Goal: Navigation & Orientation: Find specific page/section

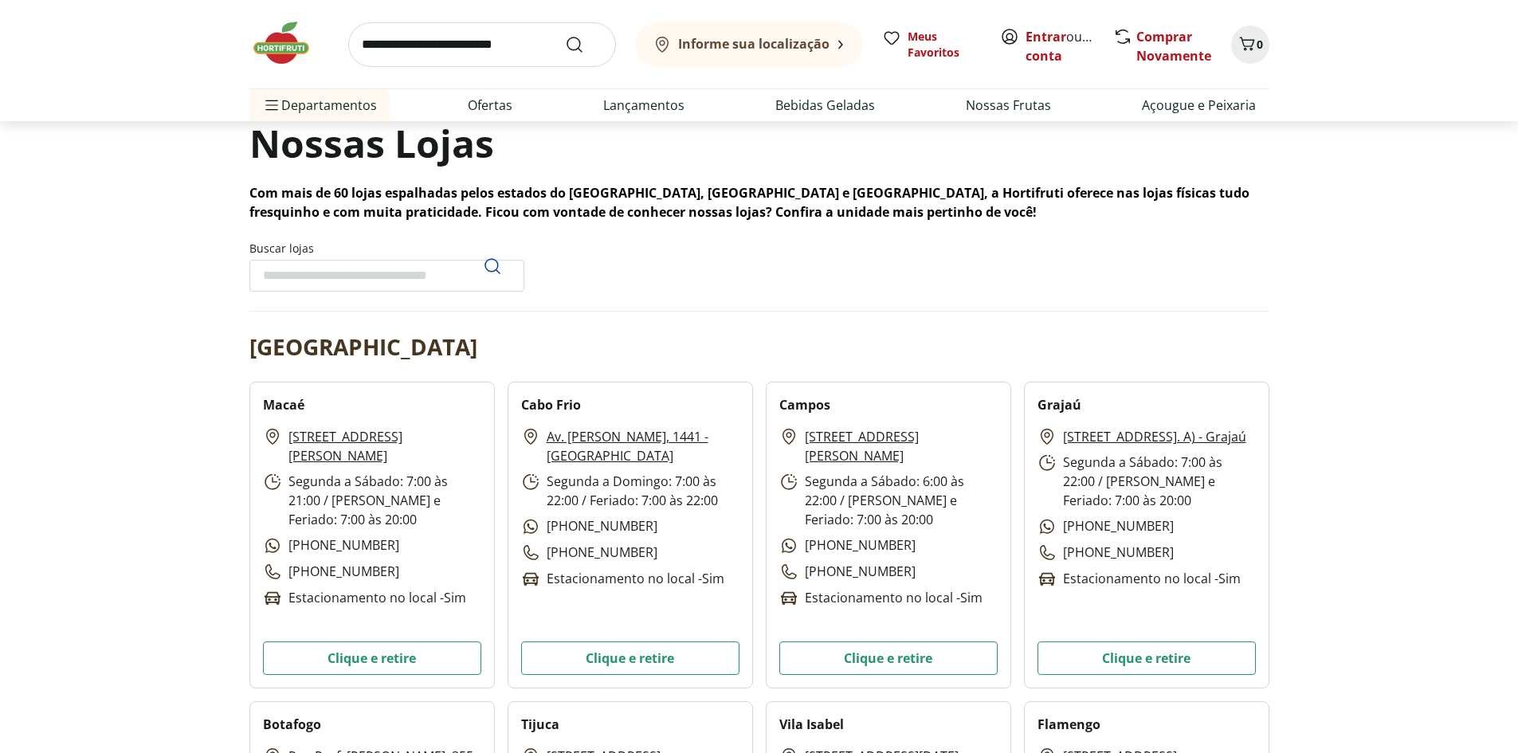
scroll to position [159, 0]
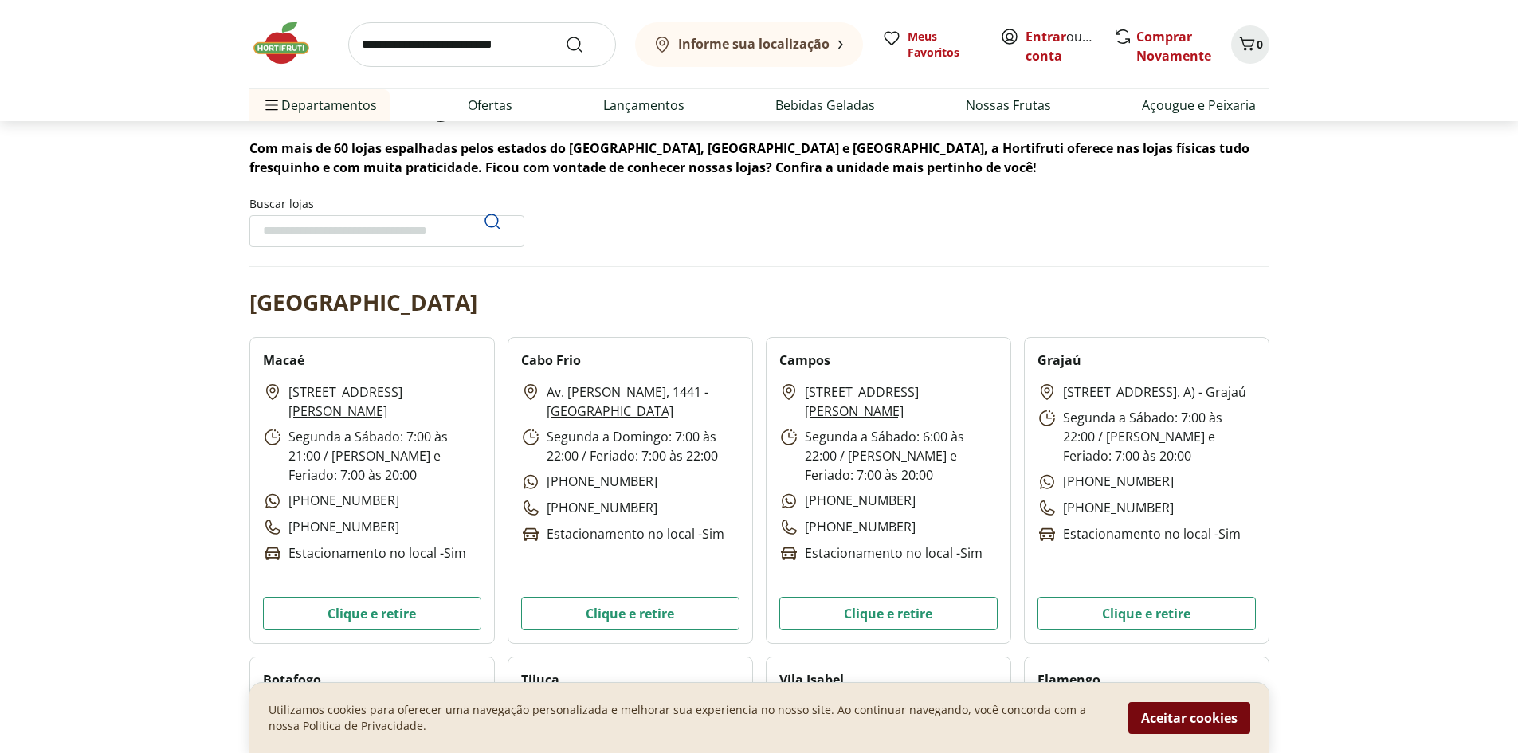
click at [1235, 716] on button "Aceitar cookies" at bounding box center [1190, 718] width 122 height 32
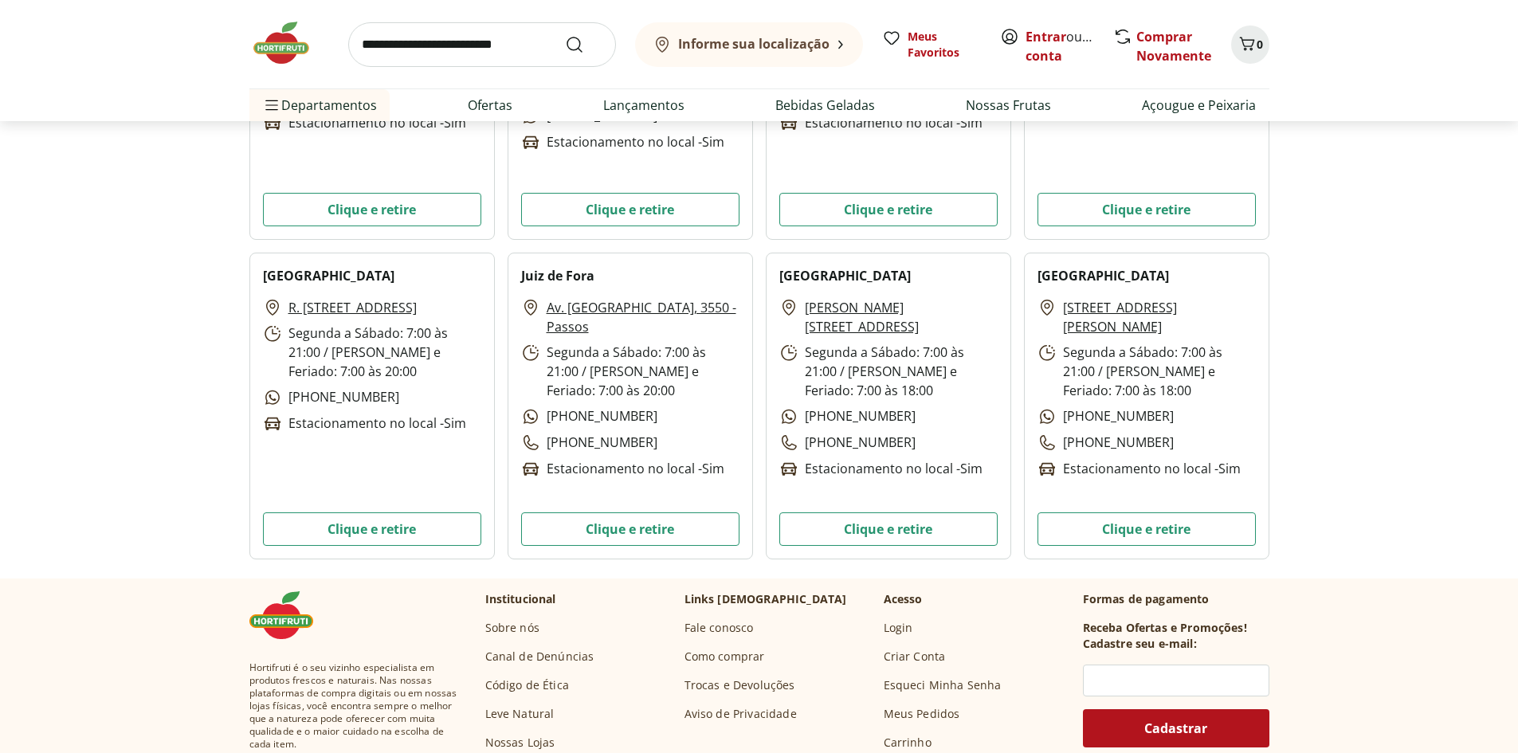
scroll to position [4782, 0]
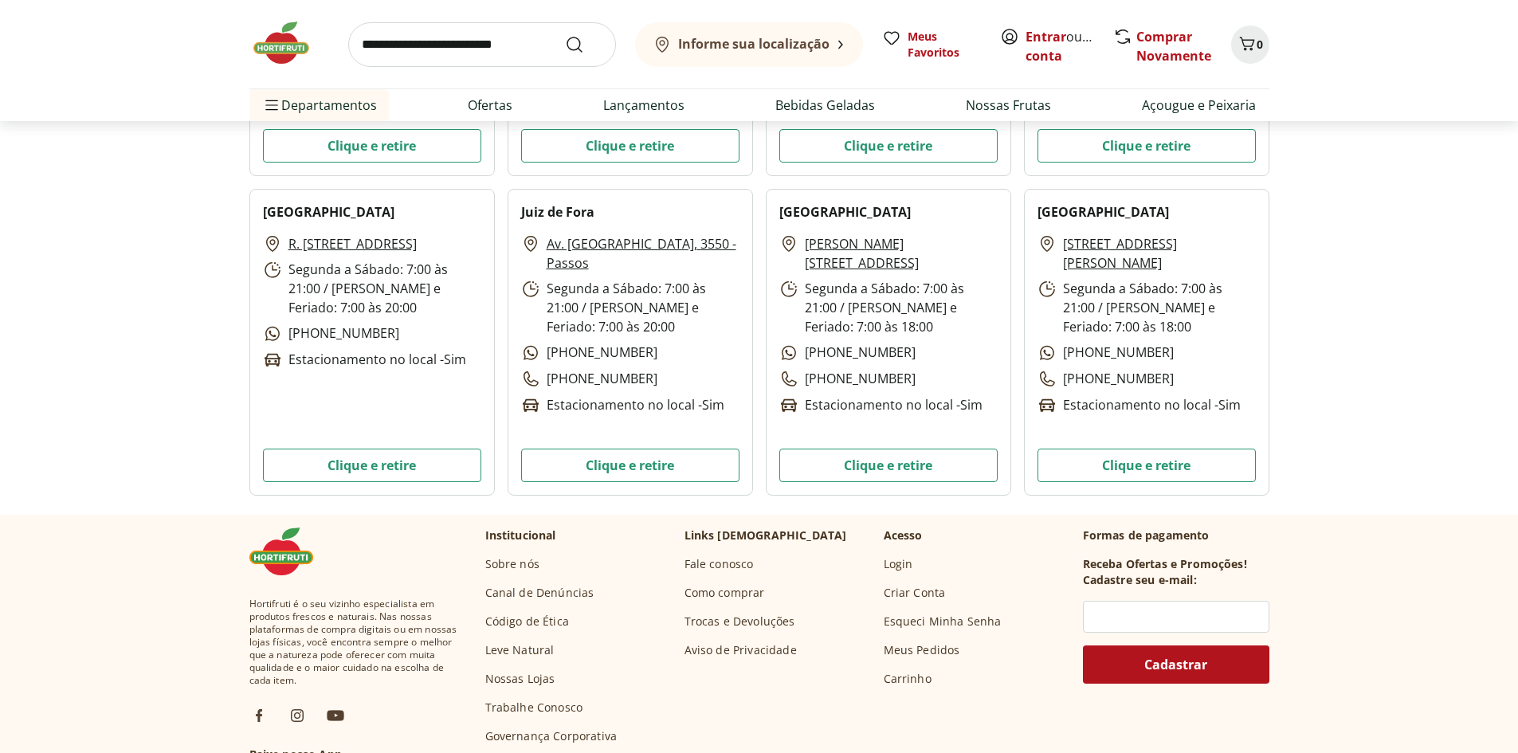
click at [727, 560] on link "Fale conosco" at bounding box center [719, 564] width 69 height 16
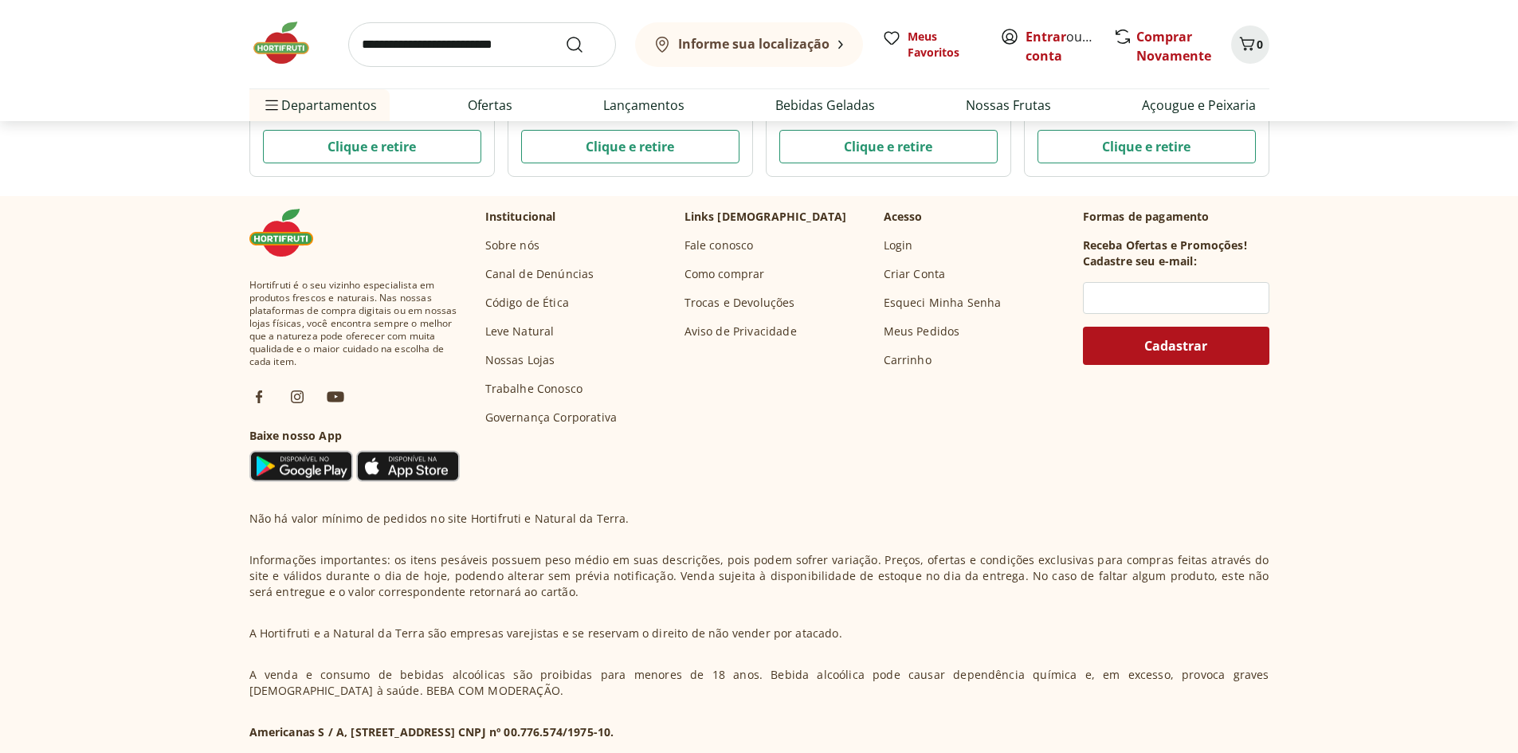
scroll to position [5159, 0]
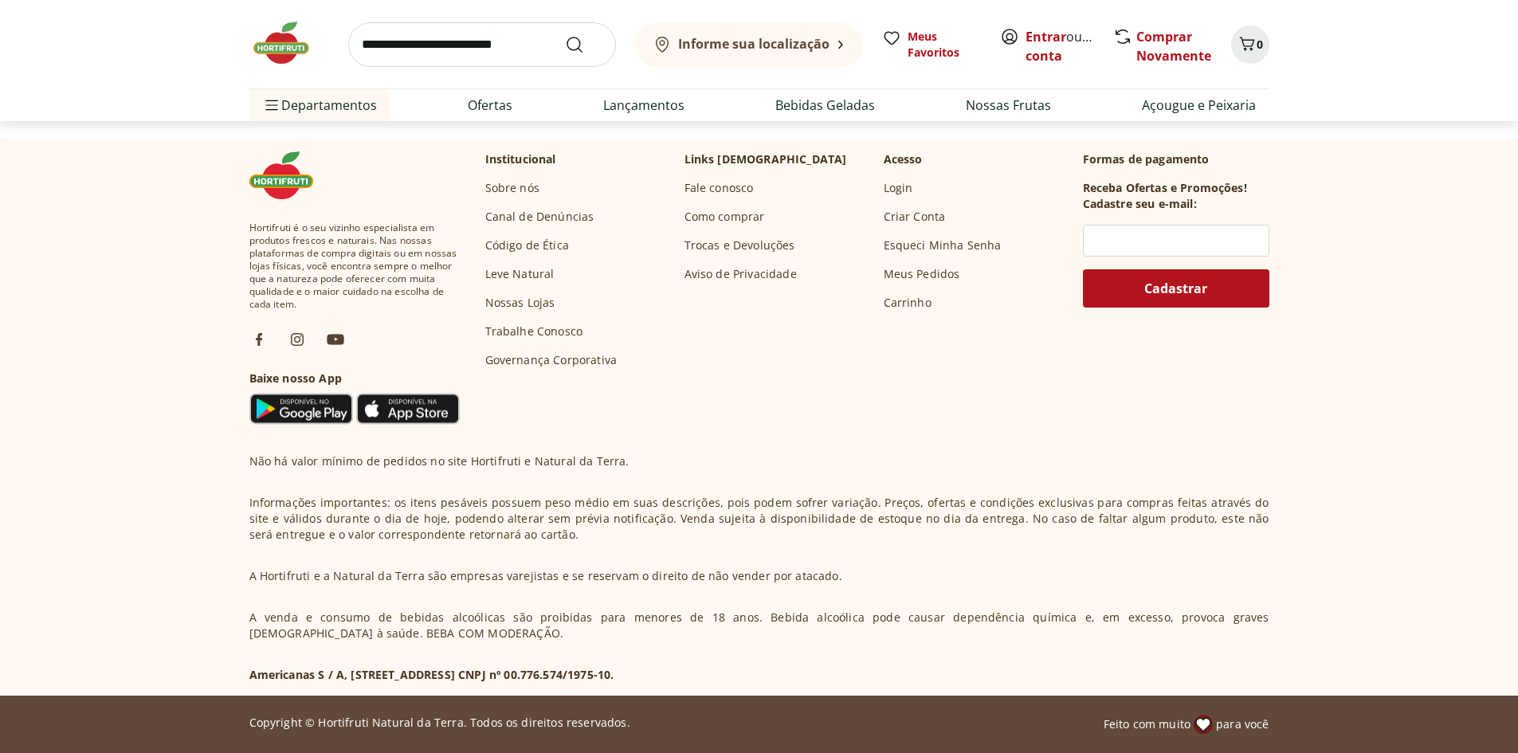
drag, startPoint x: 662, startPoint y: 674, endPoint x: 768, endPoint y: 672, distance: 105.2
click at [615, 672] on p "Americanas S / A, [STREET_ADDRESS] CNPJ nº 00.776.574/1975-10." at bounding box center [431, 675] width 365 height 16
copy p "00.776.574/1975-10"
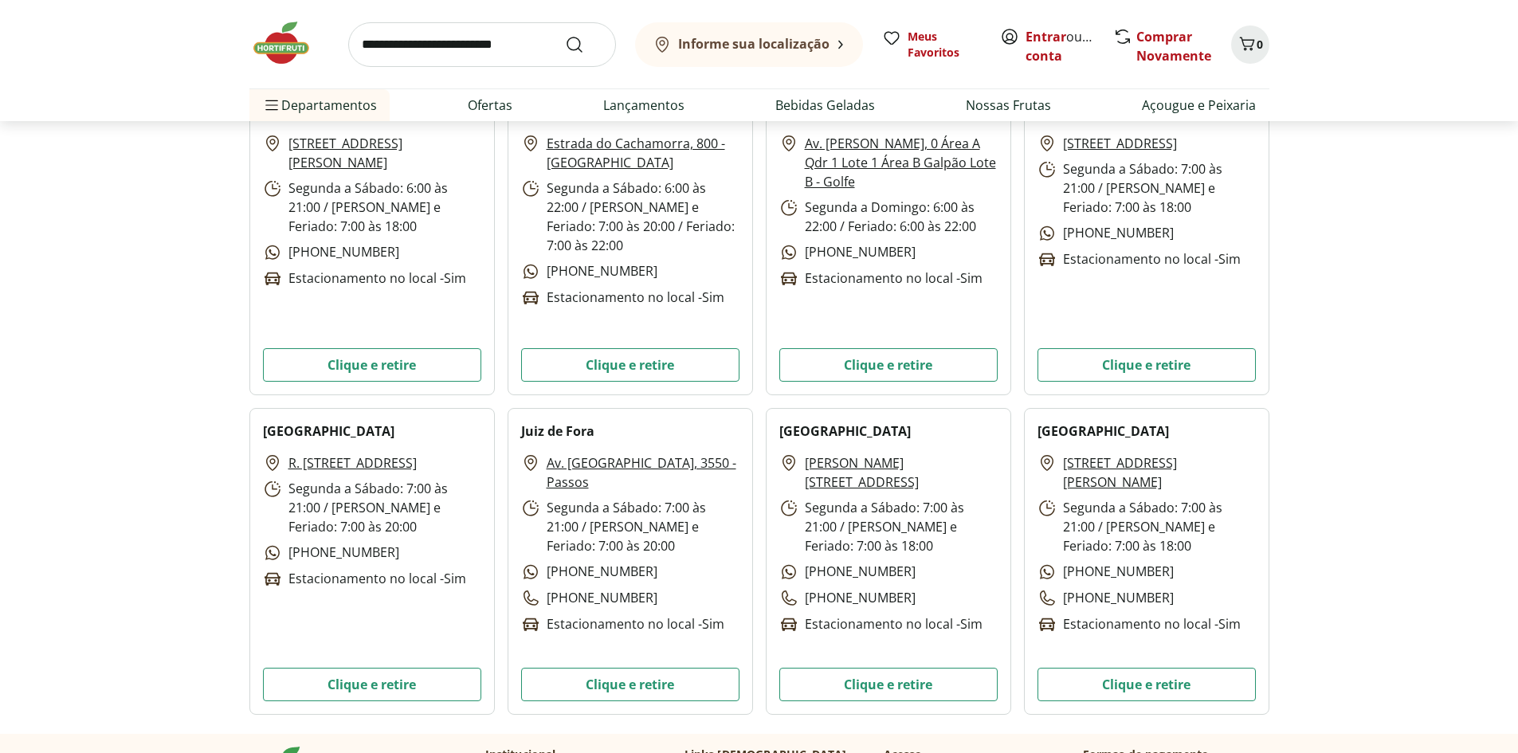
scroll to position [4601, 0]
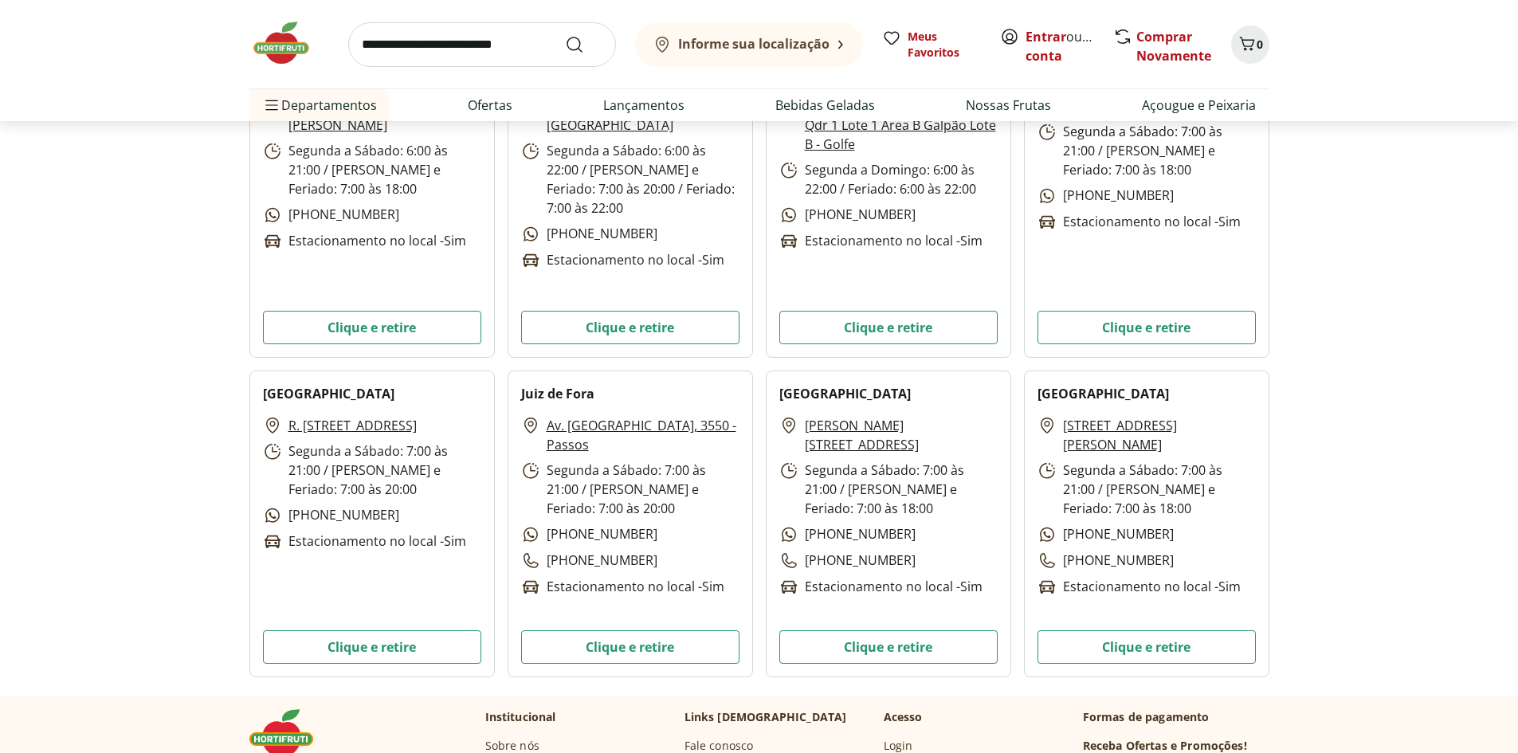
drag, startPoint x: 910, startPoint y: 532, endPoint x: 897, endPoint y: 536, distance: 13.4
click at [897, 536] on div "[STREET_ADDRESS][PERSON_NAME] Segunda a Sábado: 7:00 às 21:00 / Domingo e Feria…" at bounding box center [889, 506] width 218 height 181
copy p "[PHONE_NUMBER]"
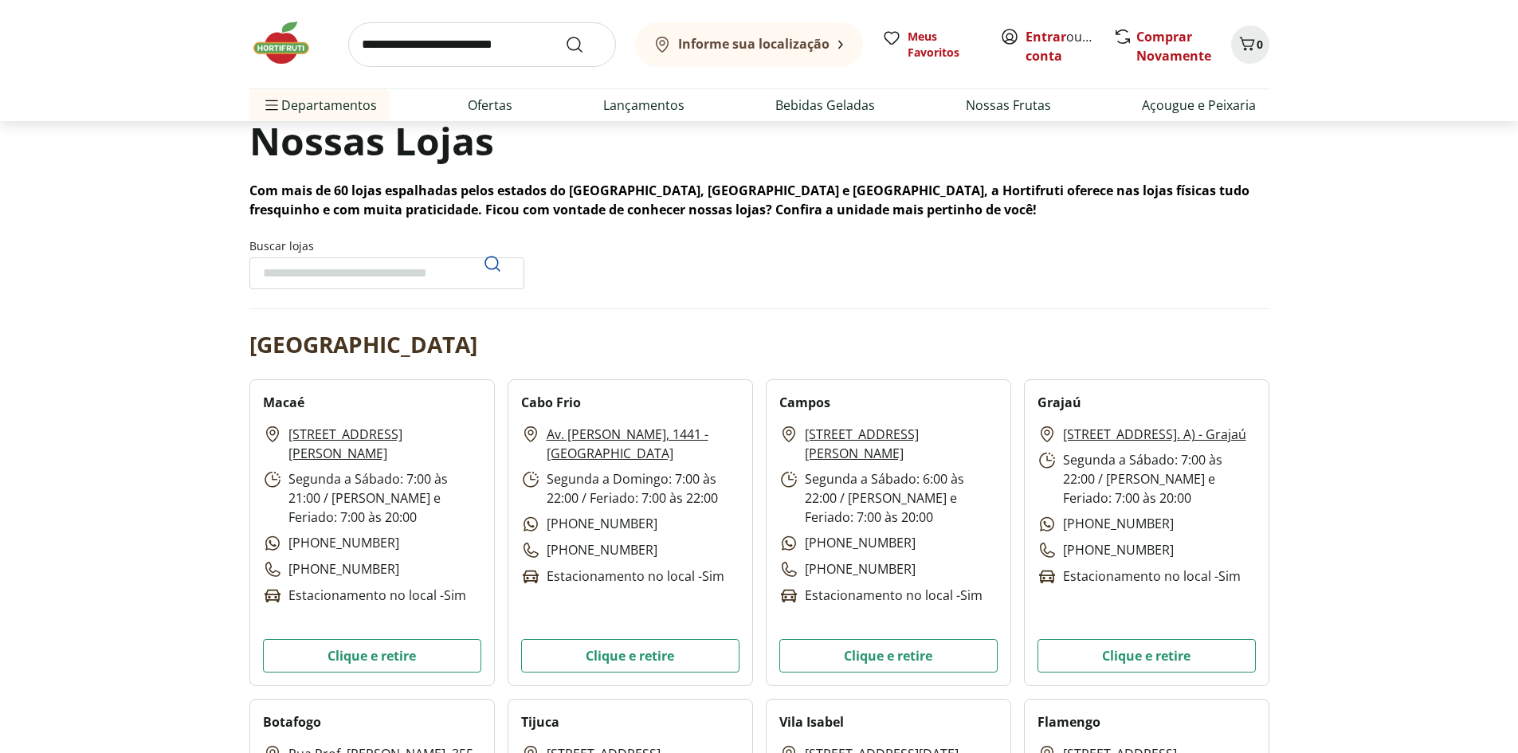
scroll to position [0, 0]
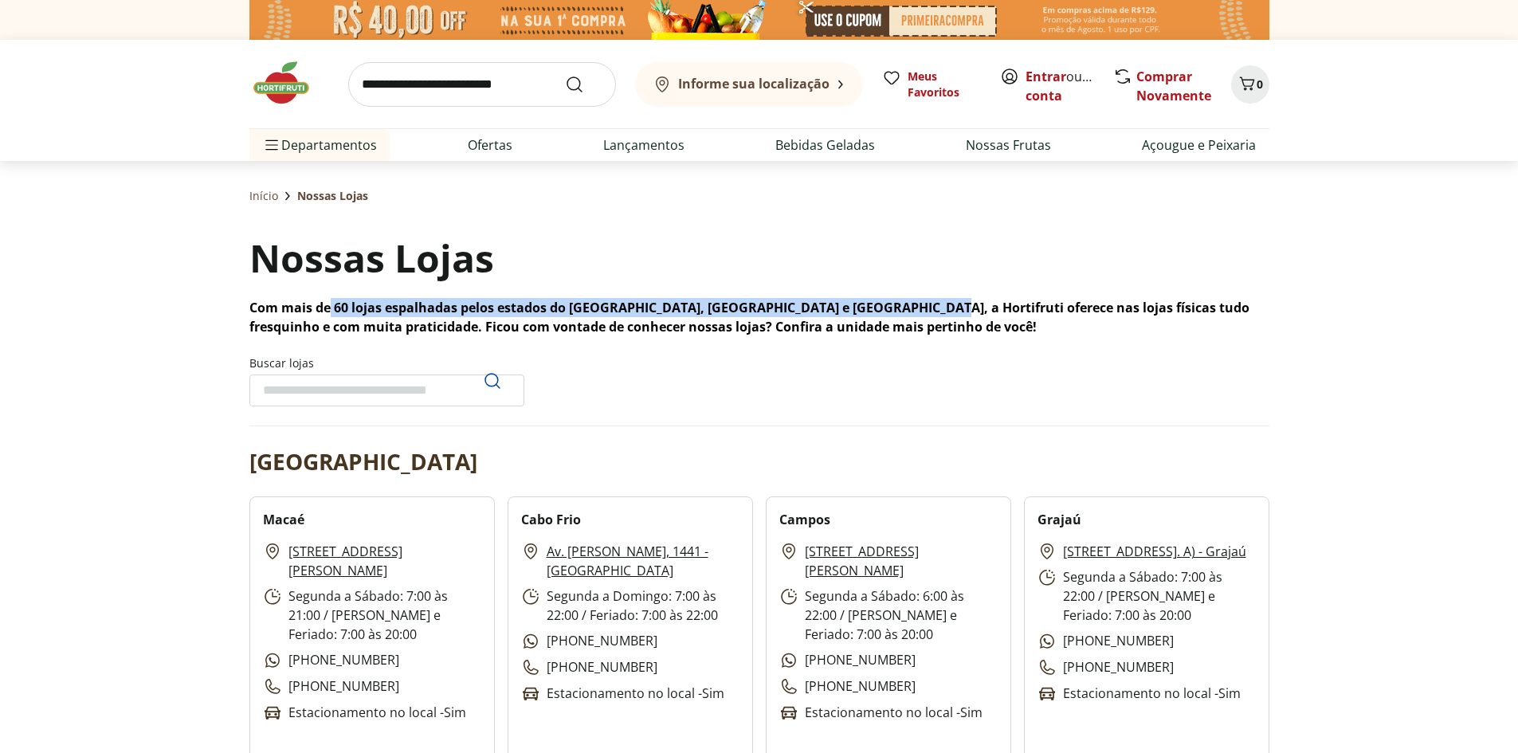
drag, startPoint x: 328, startPoint y: 301, endPoint x: 898, endPoint y: 314, distance: 570.8
click at [898, 314] on p "Com mais de 60 lojas espalhadas pelos estados do [GEOGRAPHIC_DATA], [GEOGRAPHIC…" at bounding box center [759, 317] width 1020 height 38
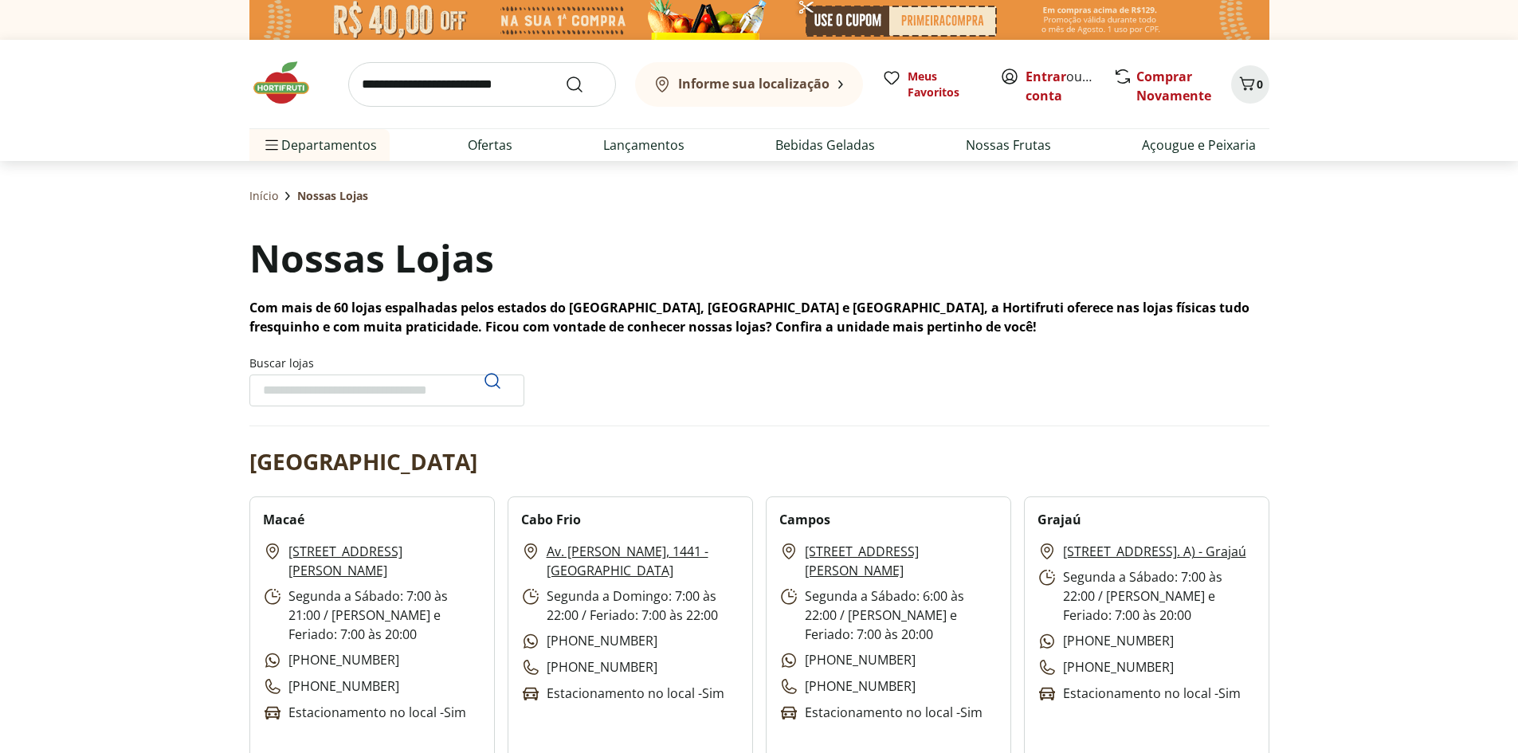
click at [905, 322] on p "Com mais de 60 lojas espalhadas pelos estados do [GEOGRAPHIC_DATA], [GEOGRAPHIC…" at bounding box center [759, 317] width 1020 height 38
drag, startPoint x: 892, startPoint y: 297, endPoint x: 1265, endPoint y: 308, distance: 373.2
click at [1265, 308] on div "Nossas Lojas Com mais de 60 lojas espalhadas pelos estados do [GEOGRAPHIC_DATA]…" at bounding box center [759, 283] width 1020 height 105
click at [1269, 311] on p "Com mais de 60 lojas espalhadas pelos estados do [GEOGRAPHIC_DATA], [GEOGRAPHIC…" at bounding box center [759, 317] width 1020 height 38
drag, startPoint x: 403, startPoint y: 318, endPoint x: 805, endPoint y: 340, distance: 402.3
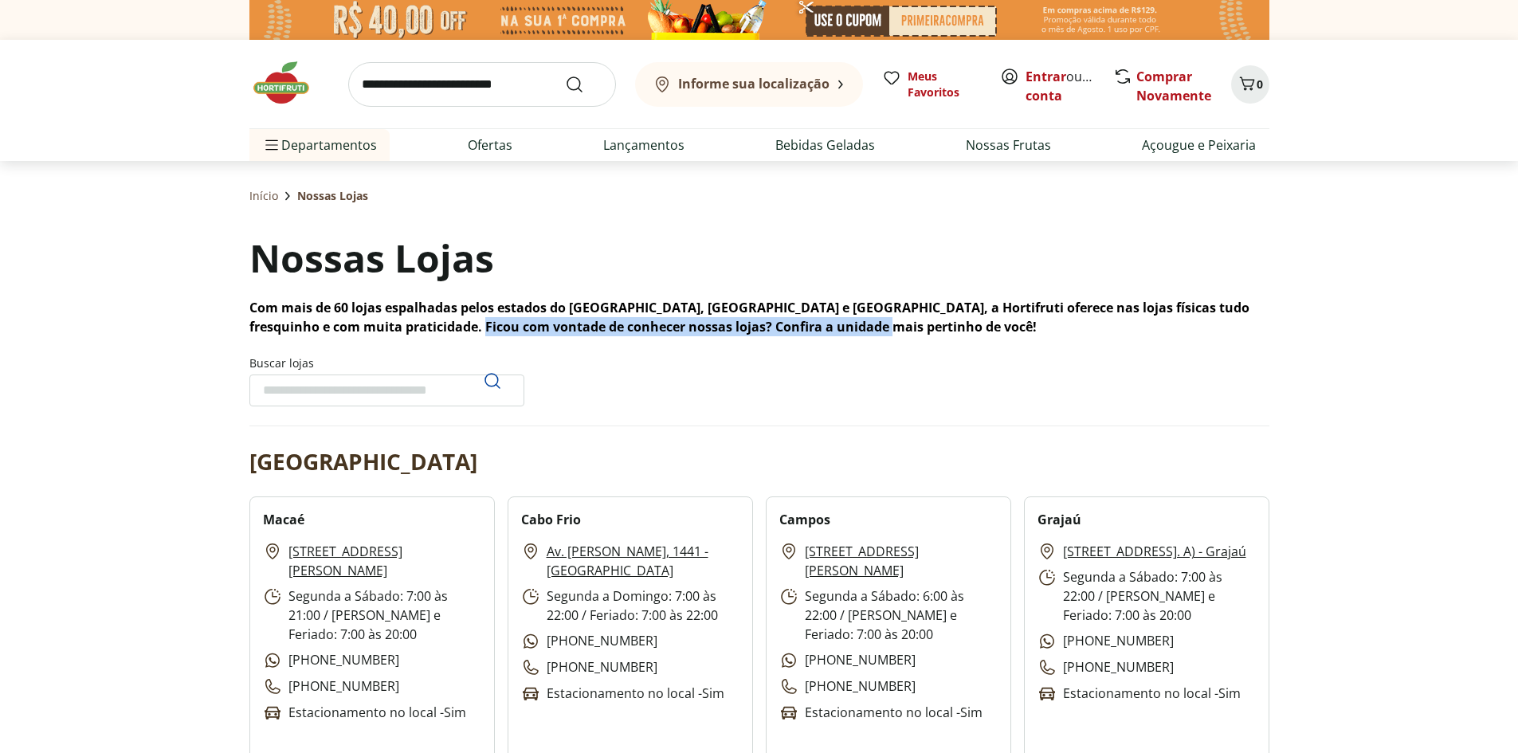
click at [382, 383] on input "Buscar lojas" at bounding box center [386, 391] width 275 height 32
type input "*******"
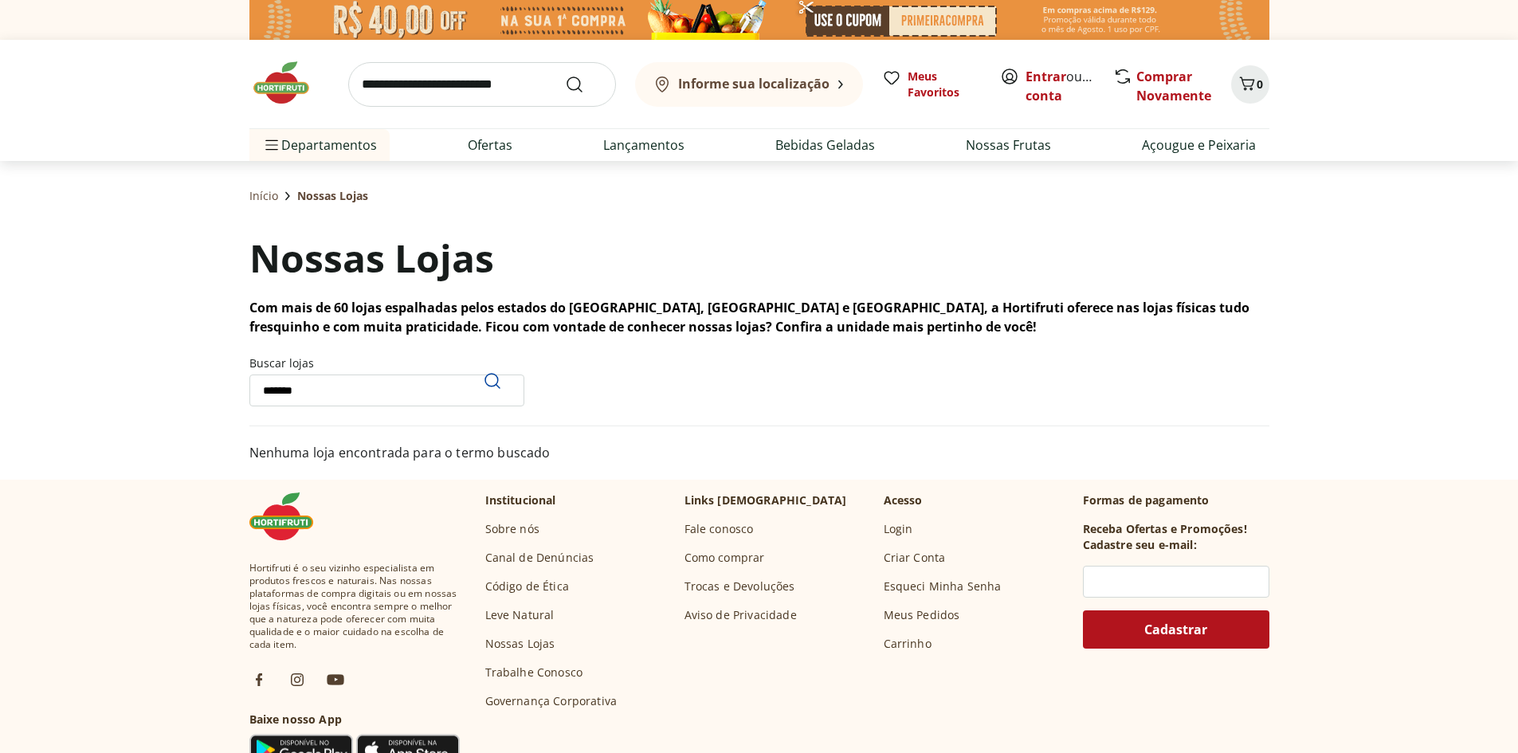
drag, startPoint x: 382, startPoint y: 383, endPoint x: 210, endPoint y: 420, distance: 176.0
click at [210, 420] on div "Informe sua localização Entrar ou Criar conta 0 Informe sua localização Meus Fa…" at bounding box center [759, 547] width 1518 height 1094
click at [493, 380] on icon "Pesquisar" at bounding box center [492, 380] width 19 height 19
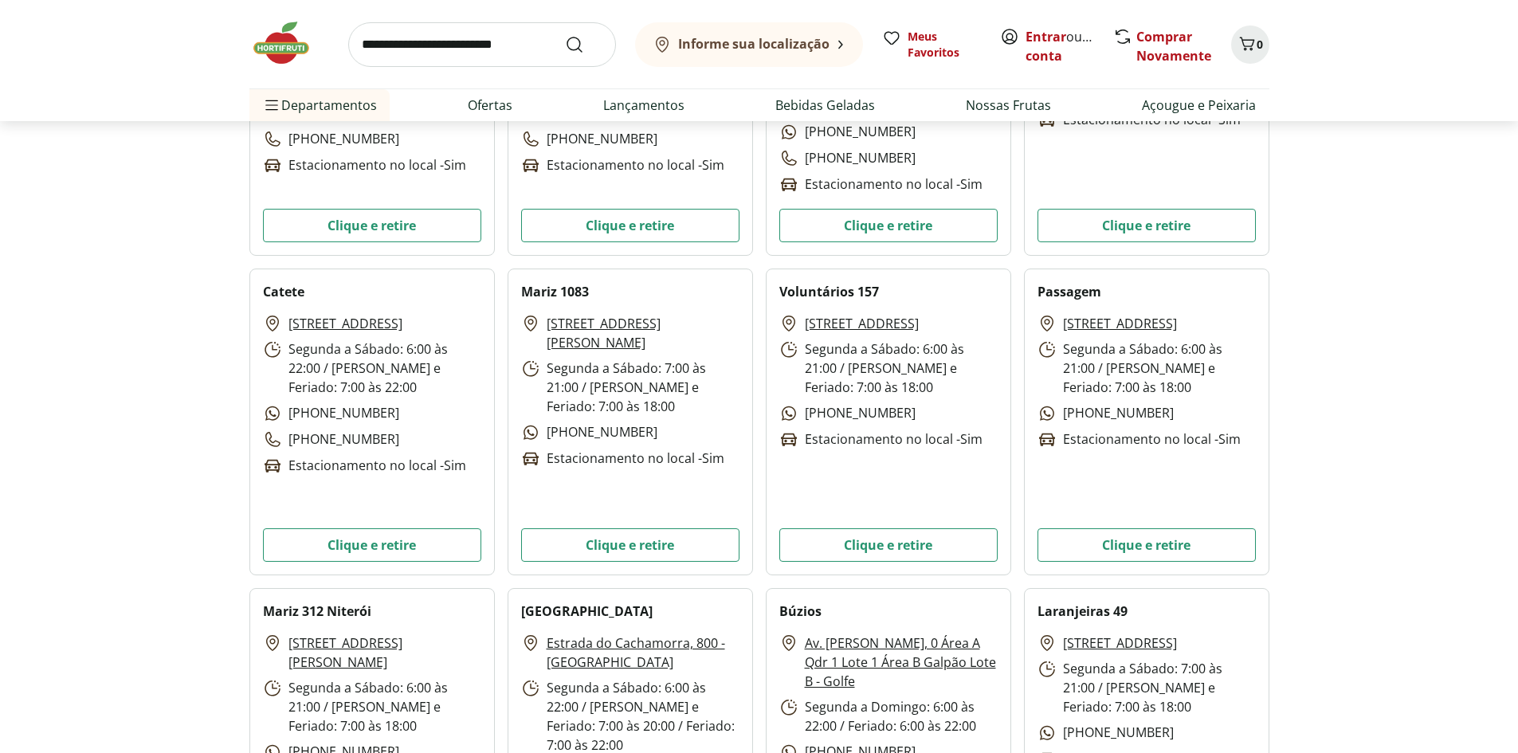
scroll to position [4043, 0]
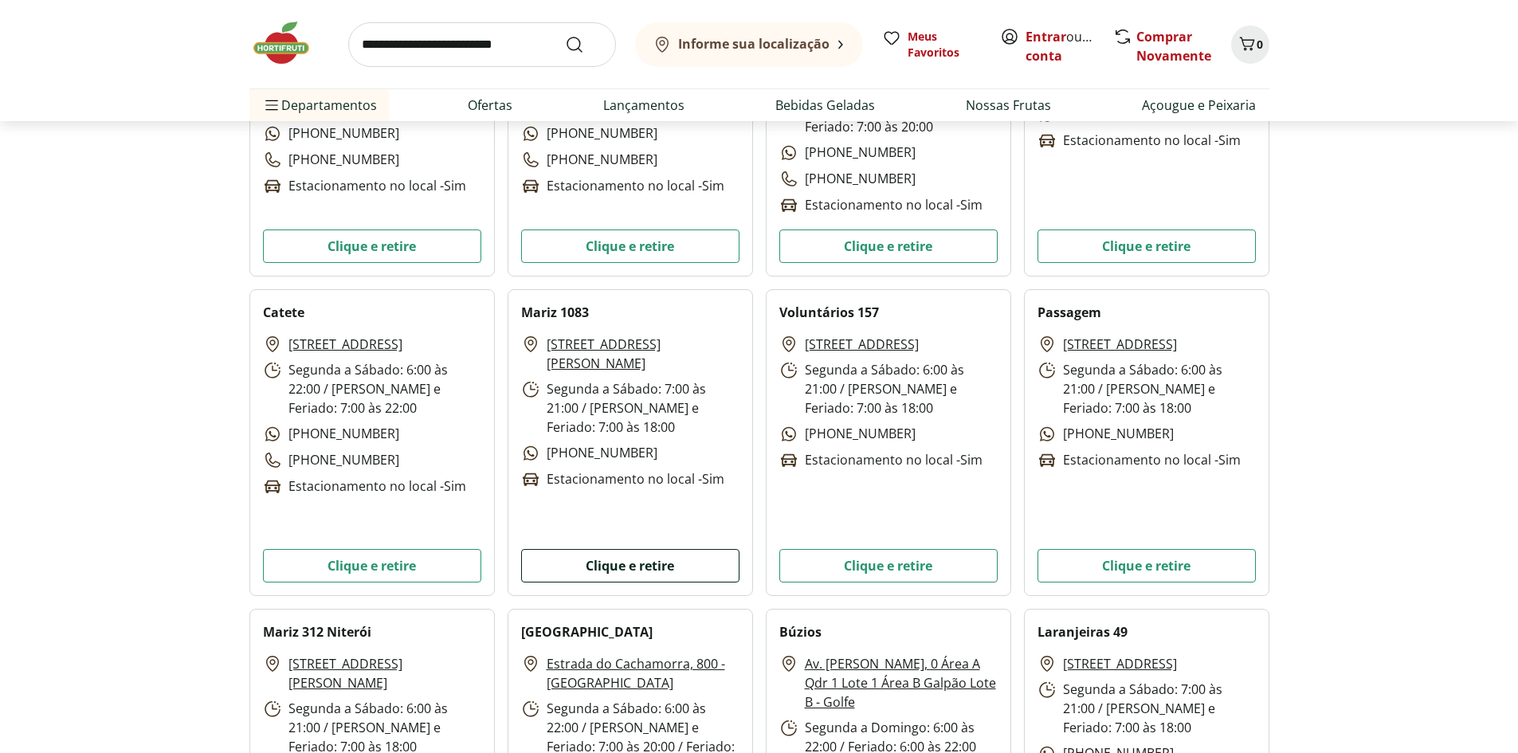
click at [602, 552] on button "Clique e retire" at bounding box center [630, 565] width 218 height 33
drag, startPoint x: 603, startPoint y: 304, endPoint x: 516, endPoint y: 300, distance: 87.0
click at [516, 300] on div "Mariz 1083 [STREET_ADDRESS][PERSON_NAME] Segunda a Sábado: 7:00 às 21:00 / Domi…" at bounding box center [630, 442] width 245 height 307
copy h2 "Mariz 1083"
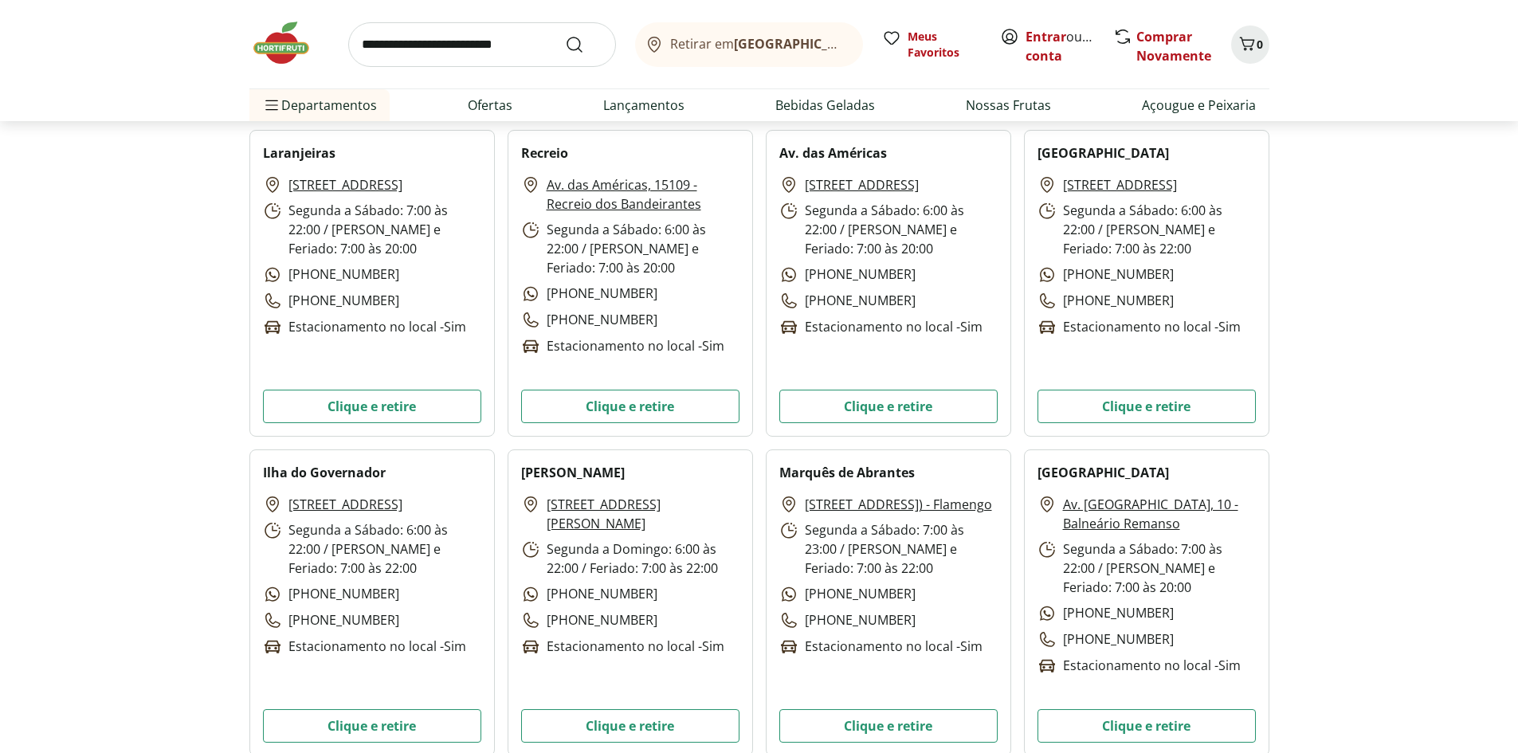
scroll to position [1572, 0]
